Goal: Task Accomplishment & Management: Use online tool/utility

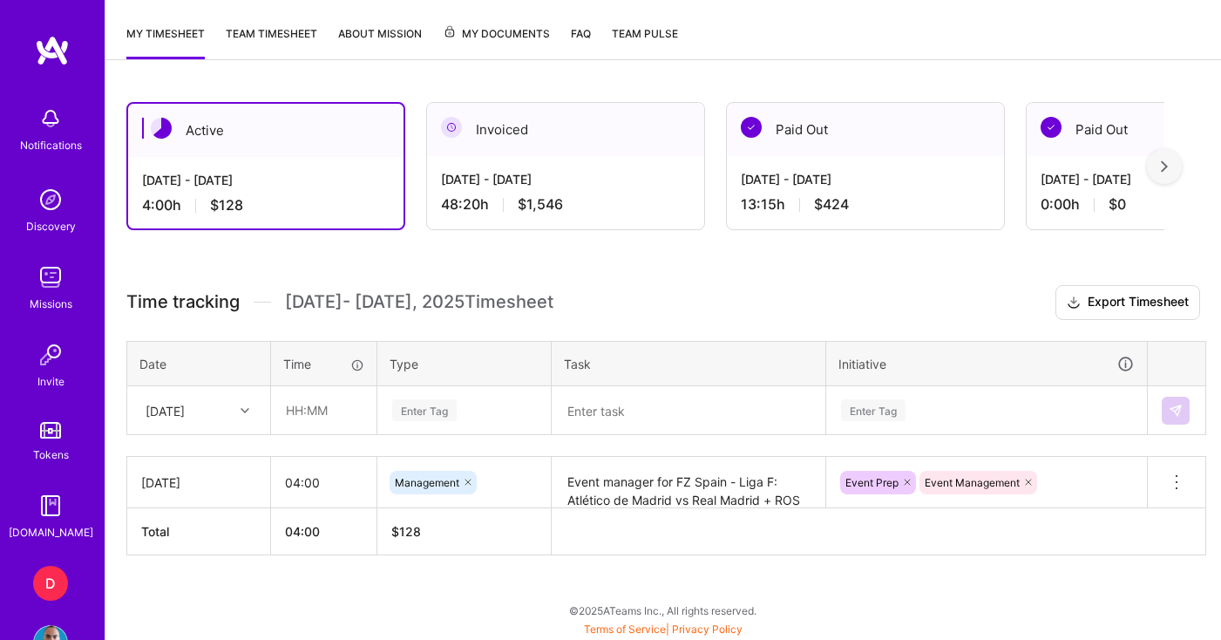
type input "05:00"
click at [433, 418] on div "Enter Tag" at bounding box center [424, 410] width 65 height 27
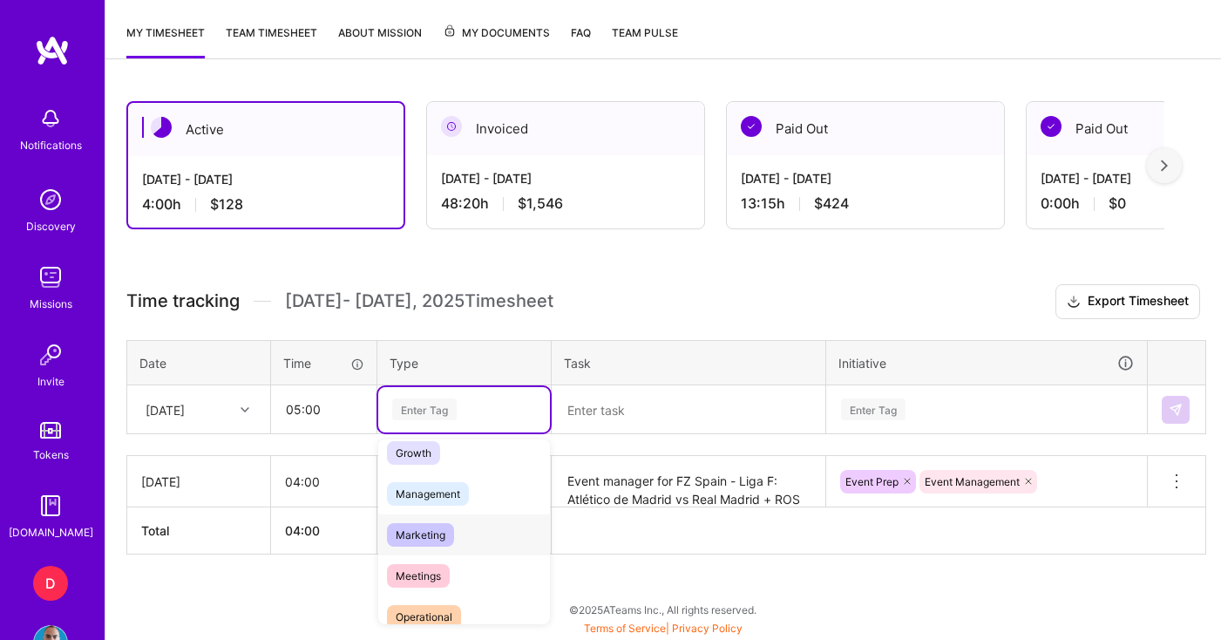
scroll to position [185, 0]
click at [448, 486] on span "Management" at bounding box center [428, 487] width 82 height 24
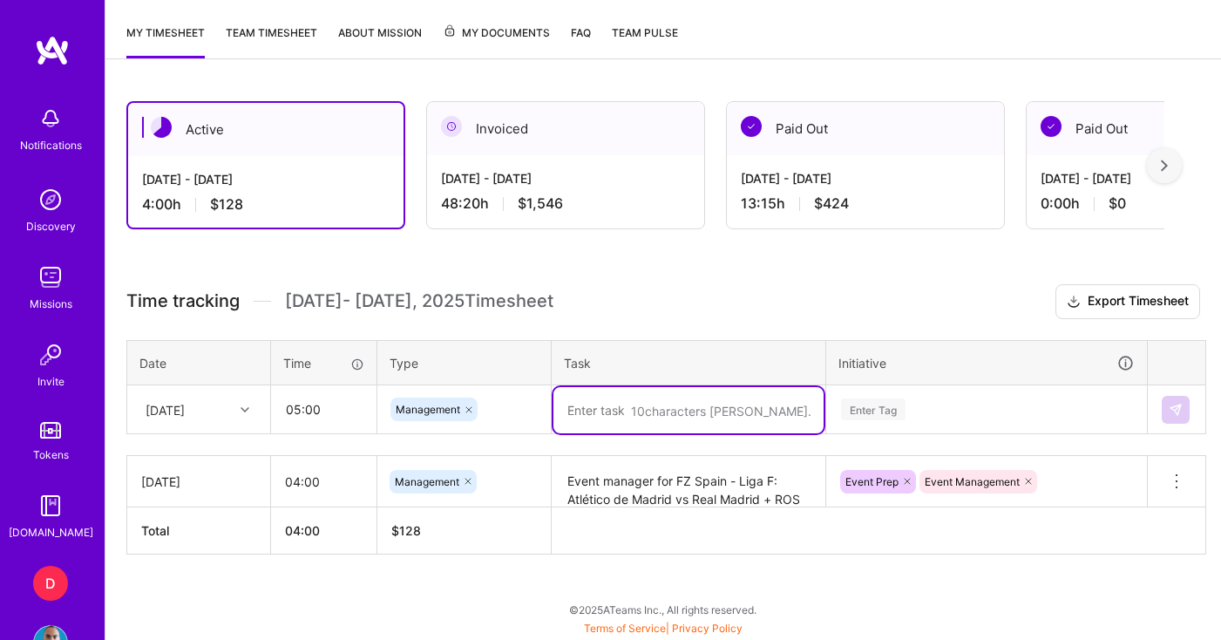
click at [668, 420] on textarea at bounding box center [689, 410] width 270 height 46
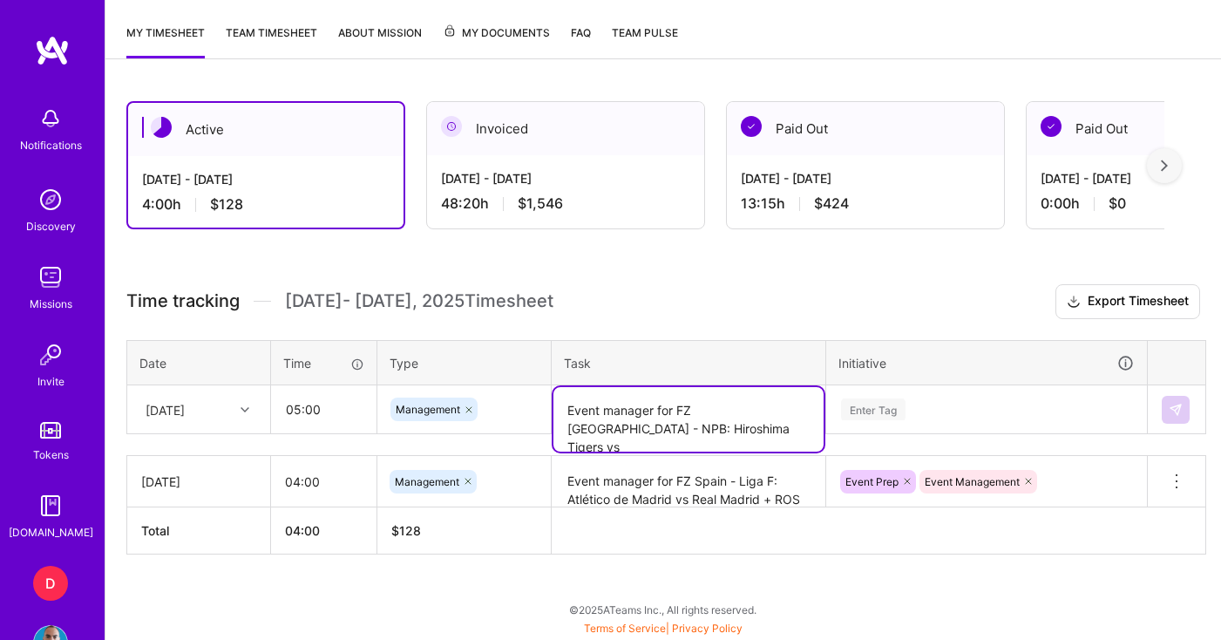
drag, startPoint x: 626, startPoint y: 431, endPoint x: 526, endPoint y: 427, distance: 100.3
click at [526, 427] on tr "[DATE] 05:00 Management Event manager for FZ Japan - NPB: Hiroshima Tigers vs E…" at bounding box center [666, 409] width 1079 height 49
click at [703, 429] on textarea "Event manager for FZ [GEOGRAPHIC_DATA] - NPB: Hanshin Tigers vs" at bounding box center [689, 419] width 270 height 65
type textarea "Event manager for FZ [GEOGRAPHIC_DATA] - NPB: Hanshin Tigers vs Hiroshima Carp"
click at [904, 406] on div "Time tracking [DATE] - [DATE] Timesheet Export Timesheet Date Time Type Task In…" at bounding box center [663, 419] width 1074 height 270
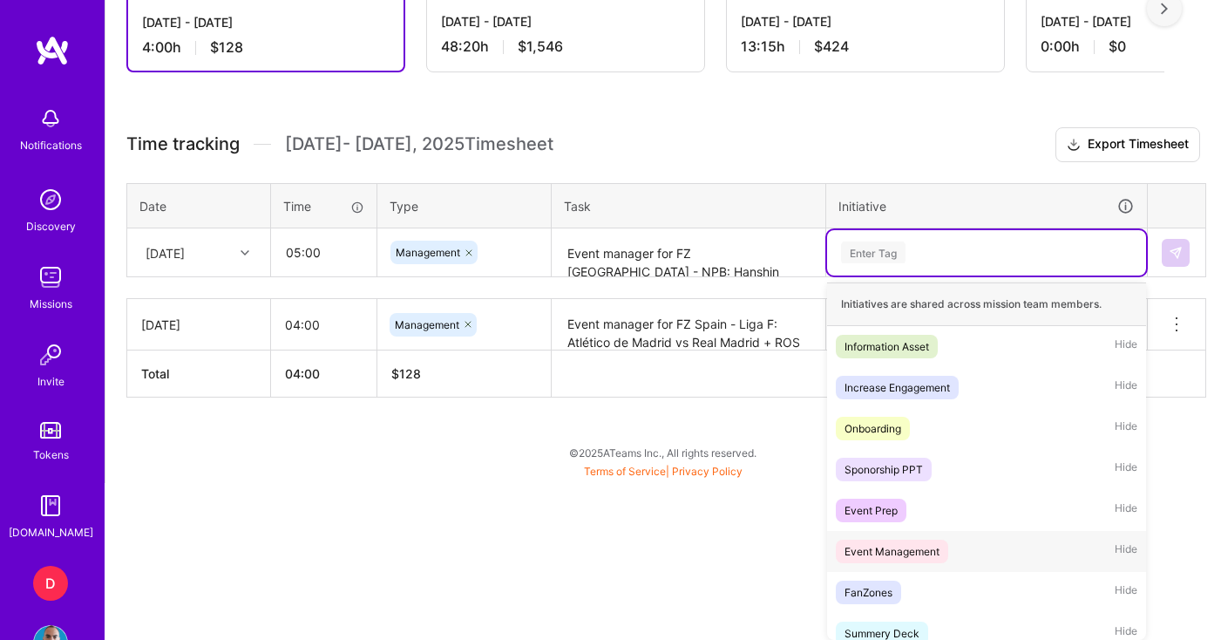
click at [907, 560] on div "Event Management" at bounding box center [892, 551] width 95 height 18
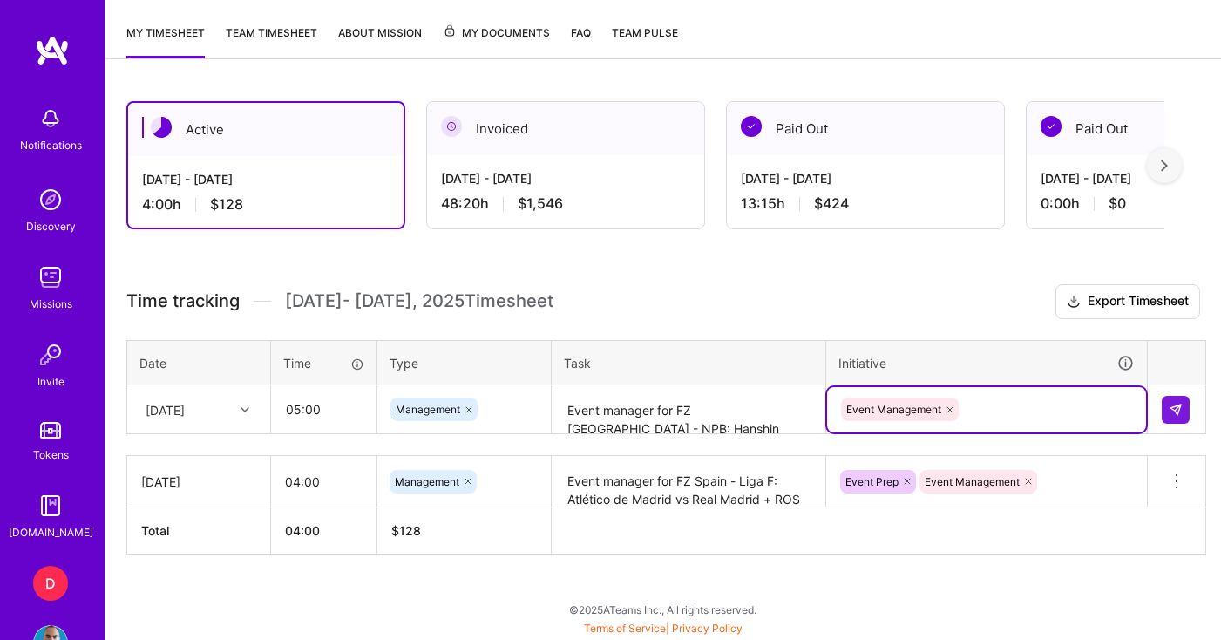
scroll to position [391, 0]
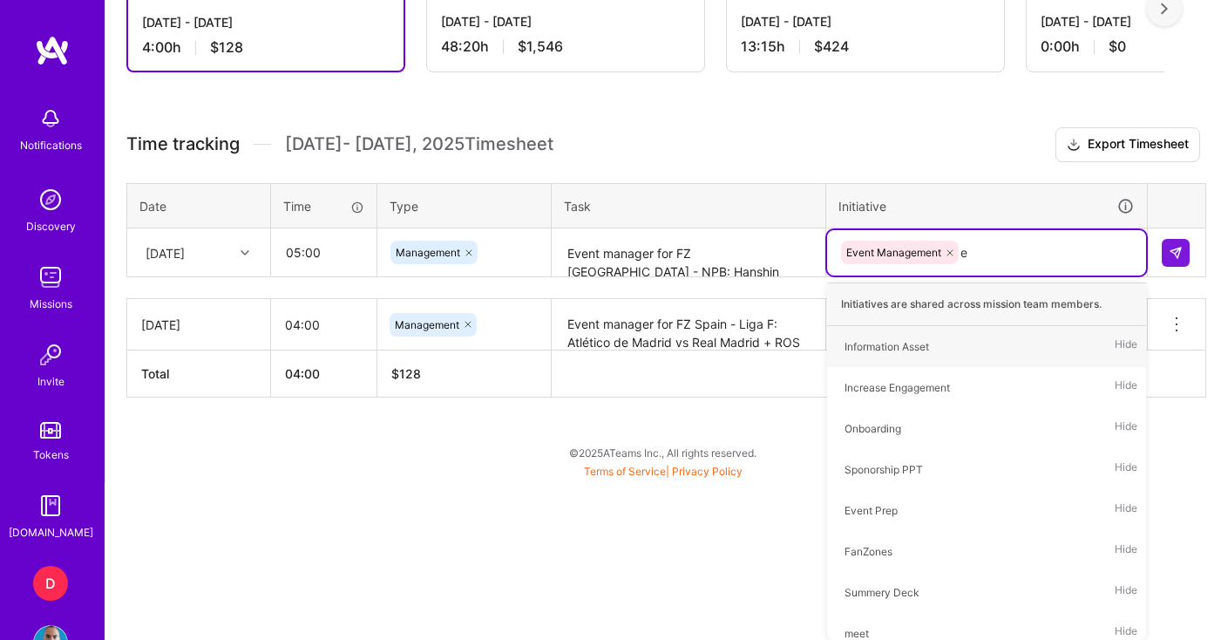
type input "ev"
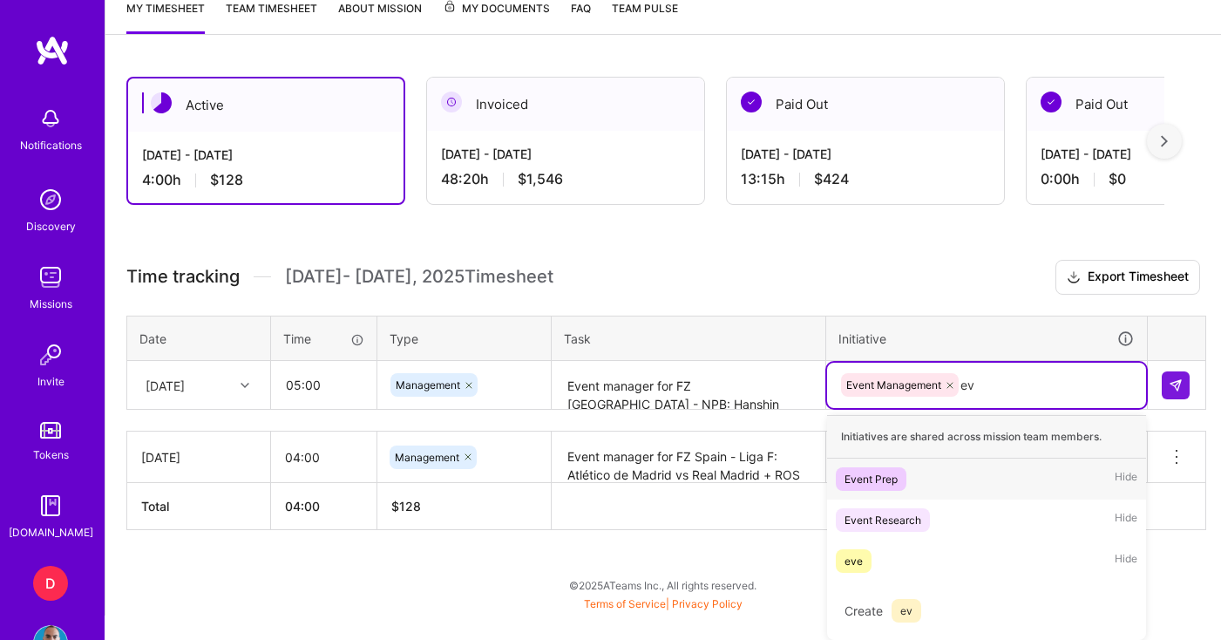
scroll to position [415, 0]
click at [873, 475] on div "Event Prep" at bounding box center [871, 479] width 53 height 18
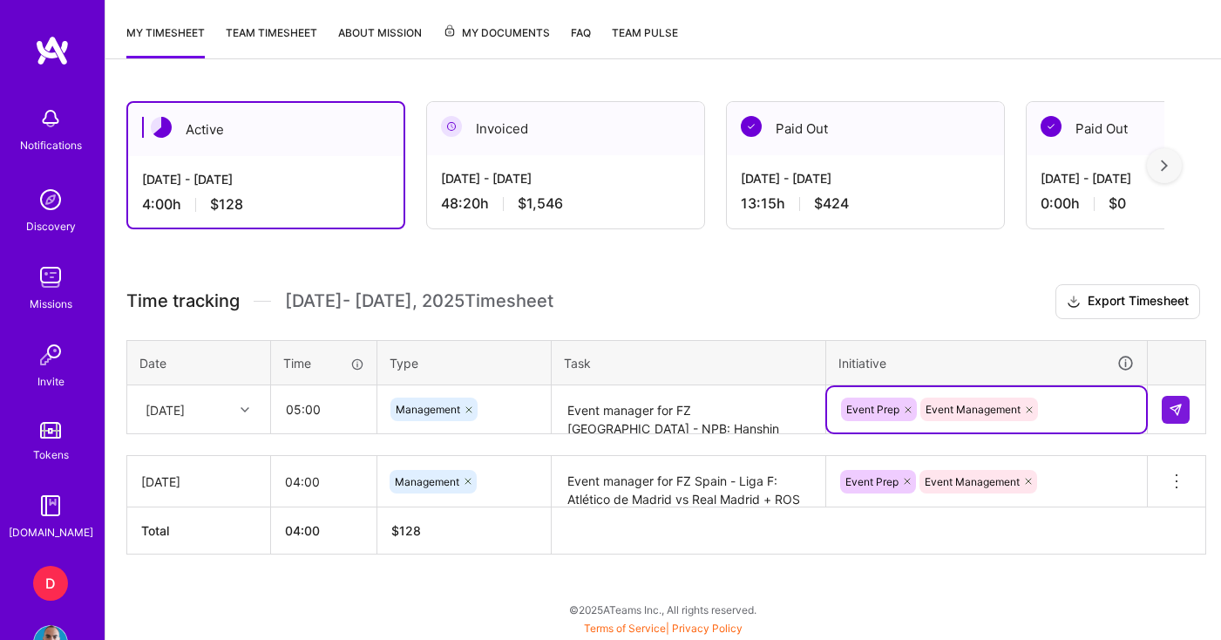
scroll to position [391, 0]
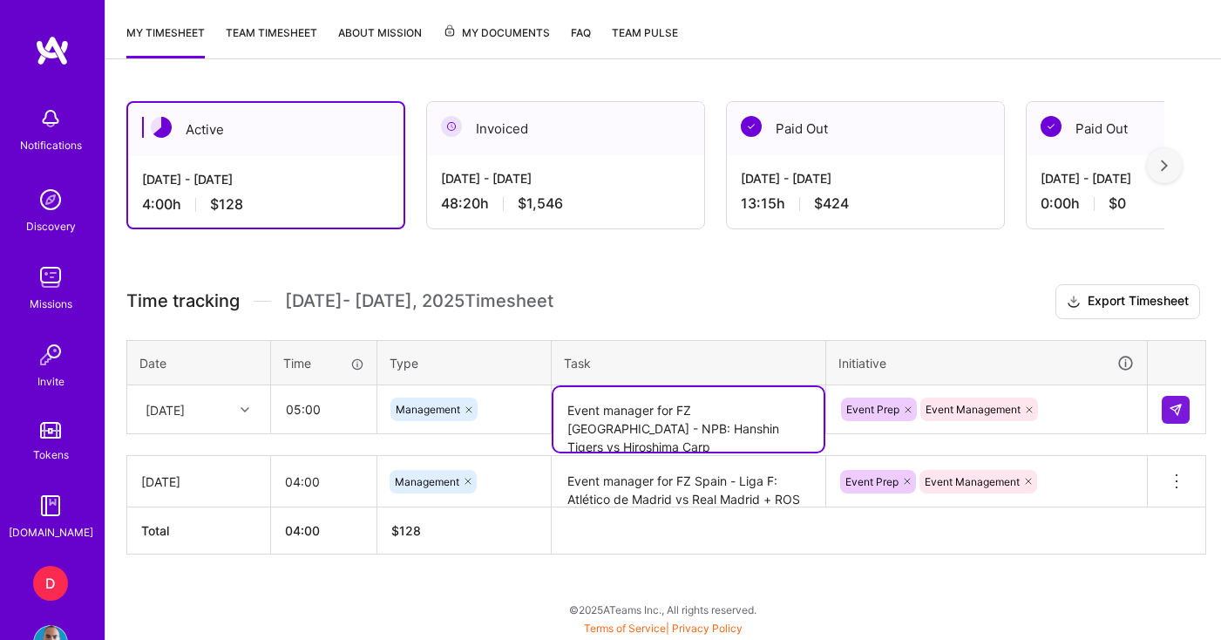
click at [774, 428] on textarea "Event manager for FZ [GEOGRAPHIC_DATA] - NPB: Hanshin Tigers vs Hiroshima Carp" at bounding box center [689, 419] width 270 height 65
type textarea "Event manager for FZ [GEOGRAPHIC_DATA] - NPB: Hanshin Tigers vs Hiroshima Carp …"
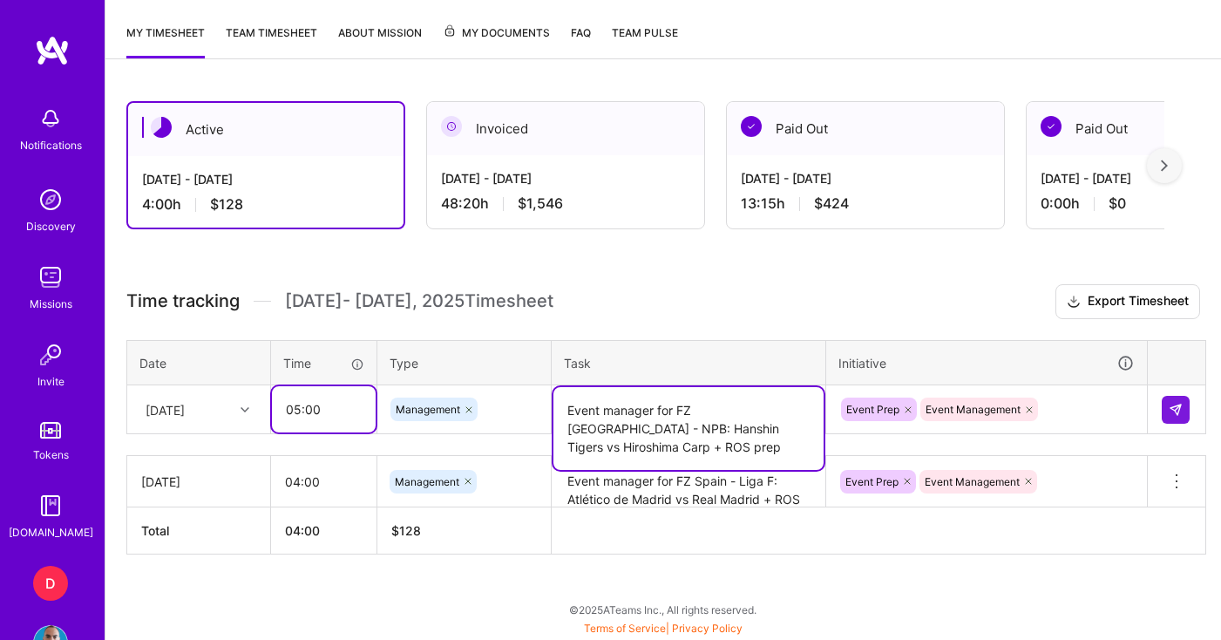
click at [300, 406] on input "05:00" at bounding box center [324, 409] width 104 height 46
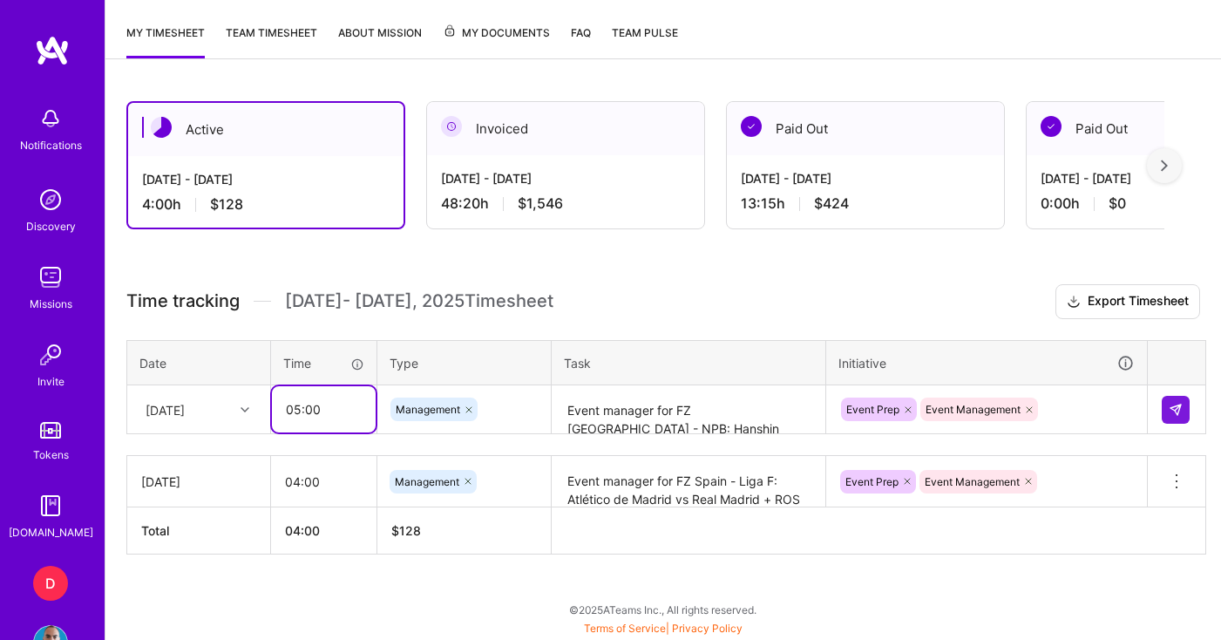
click at [305, 407] on input "05:00" at bounding box center [324, 409] width 104 height 46
type input "05:30"
click at [1177, 411] on img at bounding box center [1176, 410] width 14 height 14
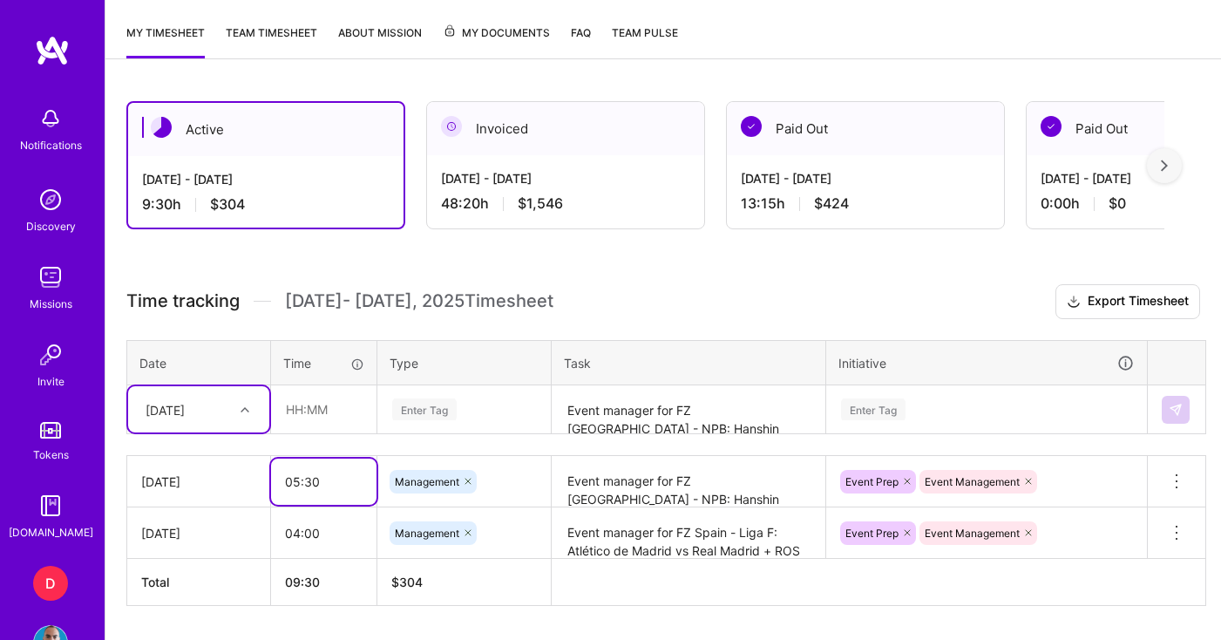
click at [316, 486] on input "05:30" at bounding box center [323, 482] width 105 height 46
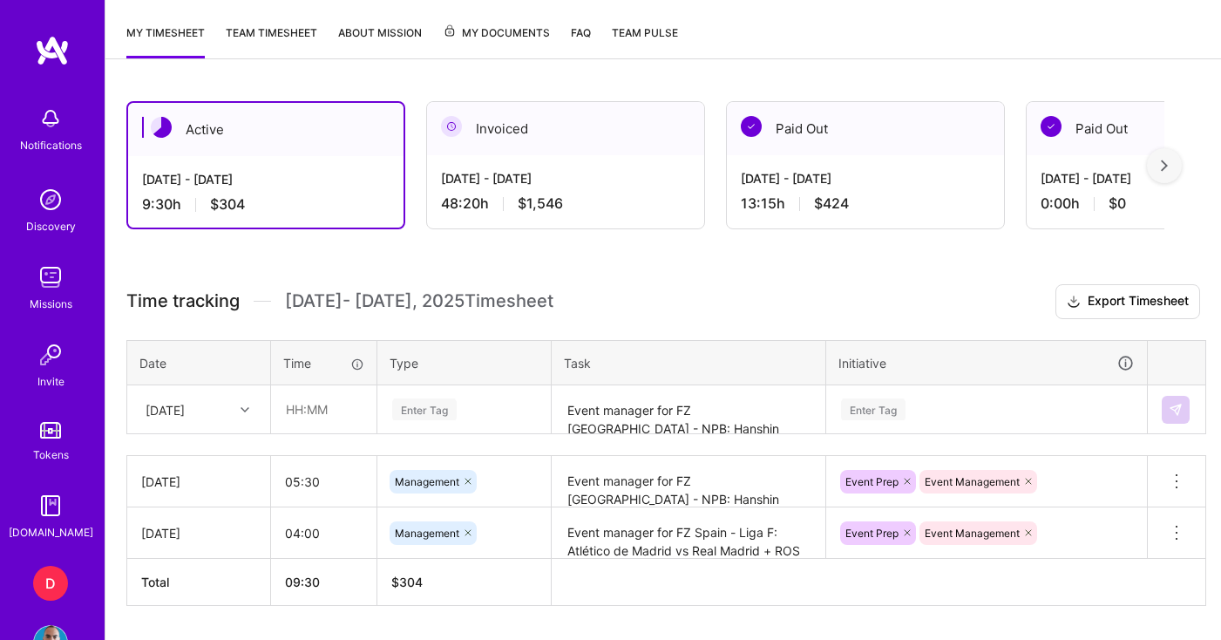
click at [209, 275] on div "Active [DATE] - [DATE] 9:30 h $304 Invoiced [DATE] - [DATE] 48:20 h $1,546 Paid…" at bounding box center [663, 385] width 1116 height 611
